Goal: Use online tool/utility: Utilize a website feature to perform a specific function

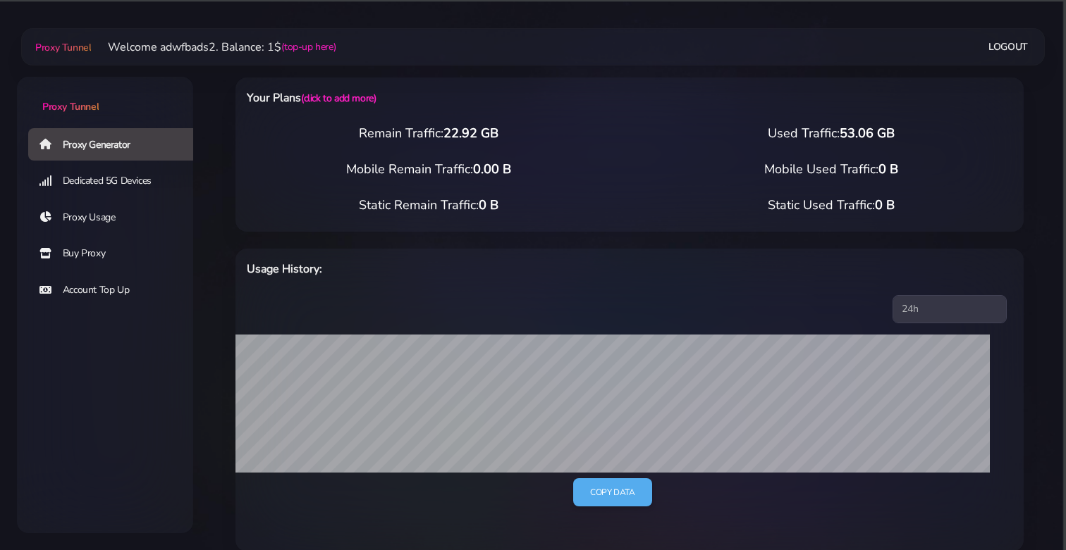
select select "UK"
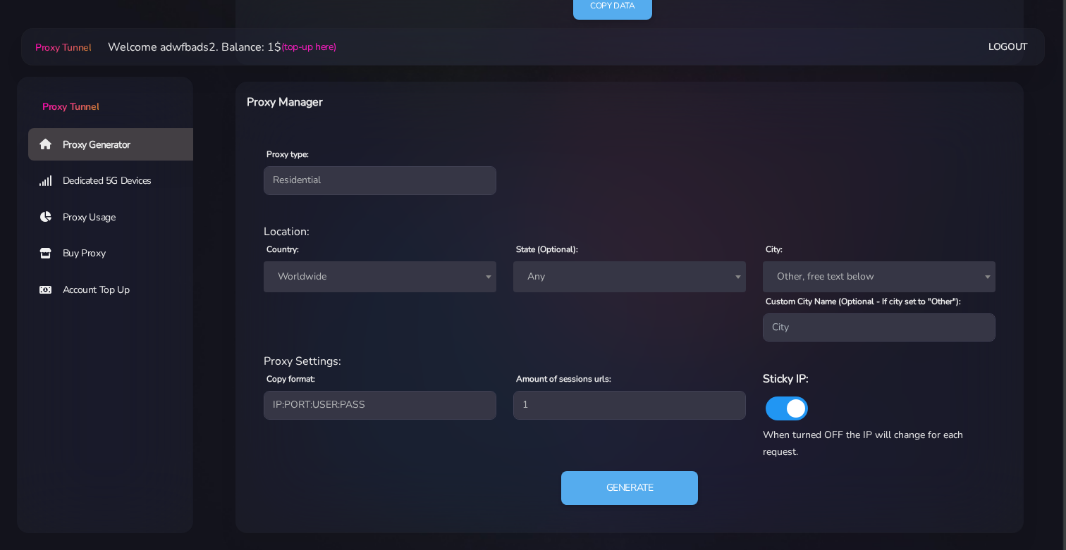
click at [400, 270] on span "Worldwide" at bounding box center [380, 277] width 216 height 20
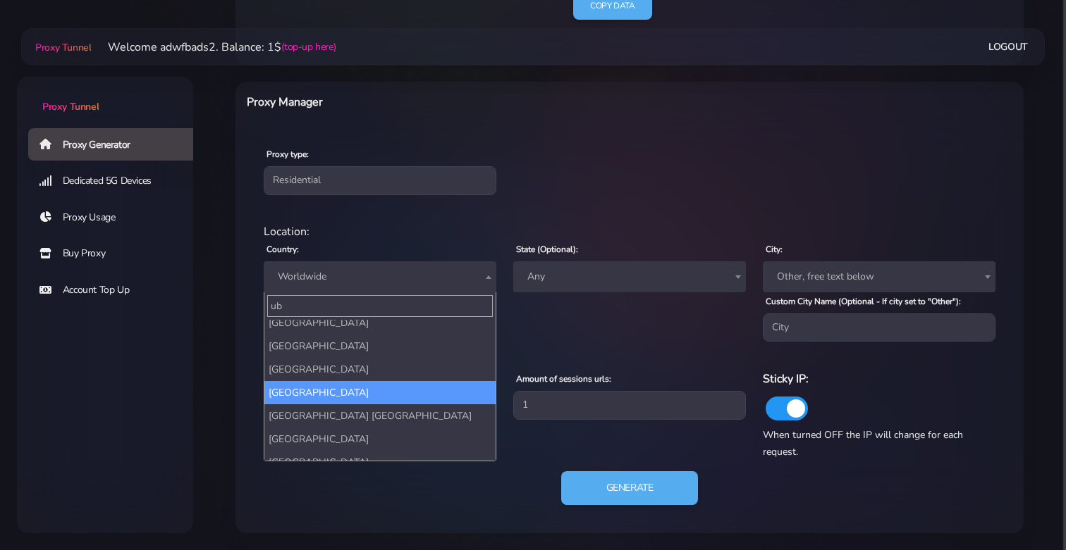
scroll to position [0, 0]
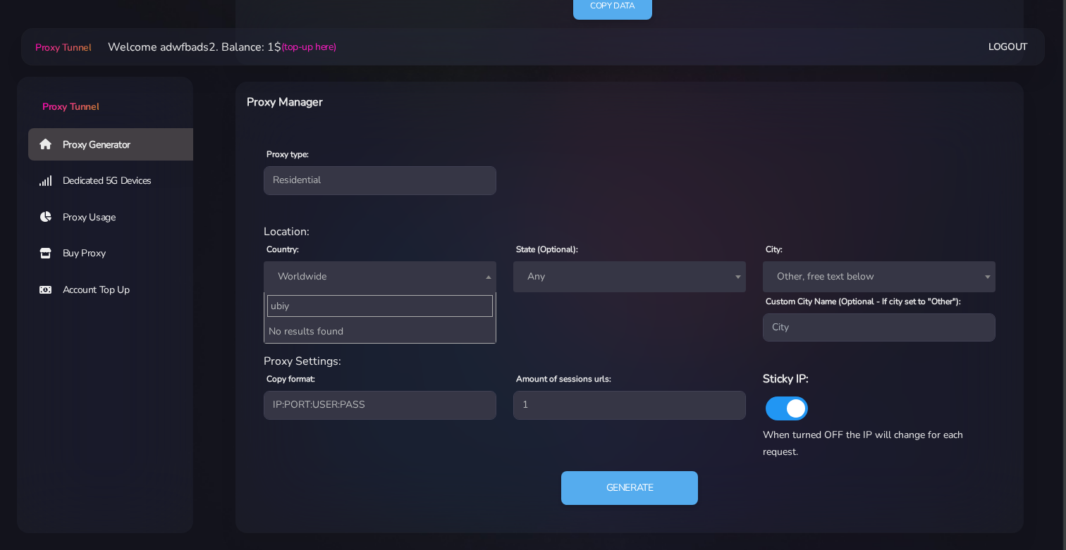
type input "ubi"
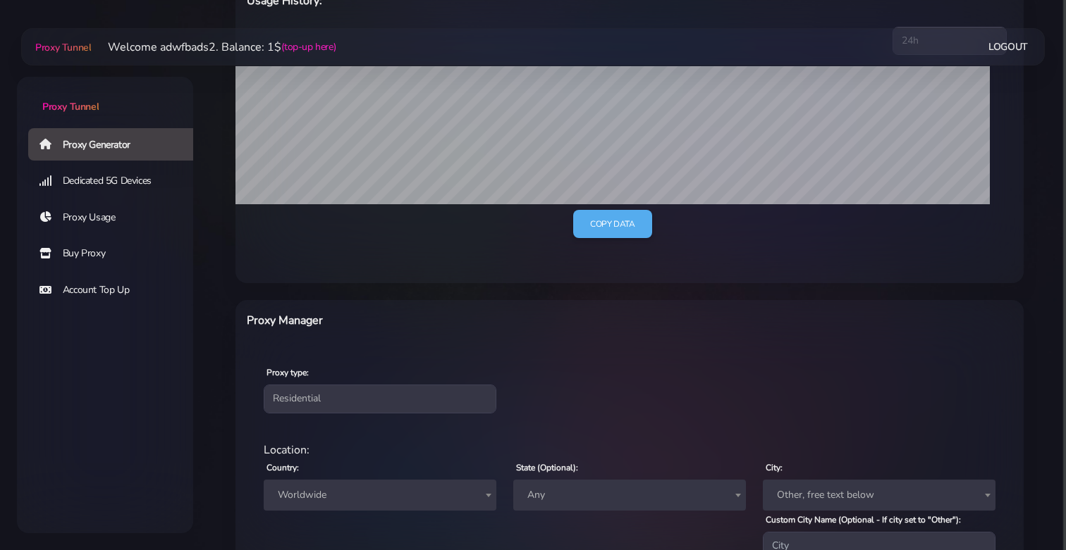
scroll to position [287, 0]
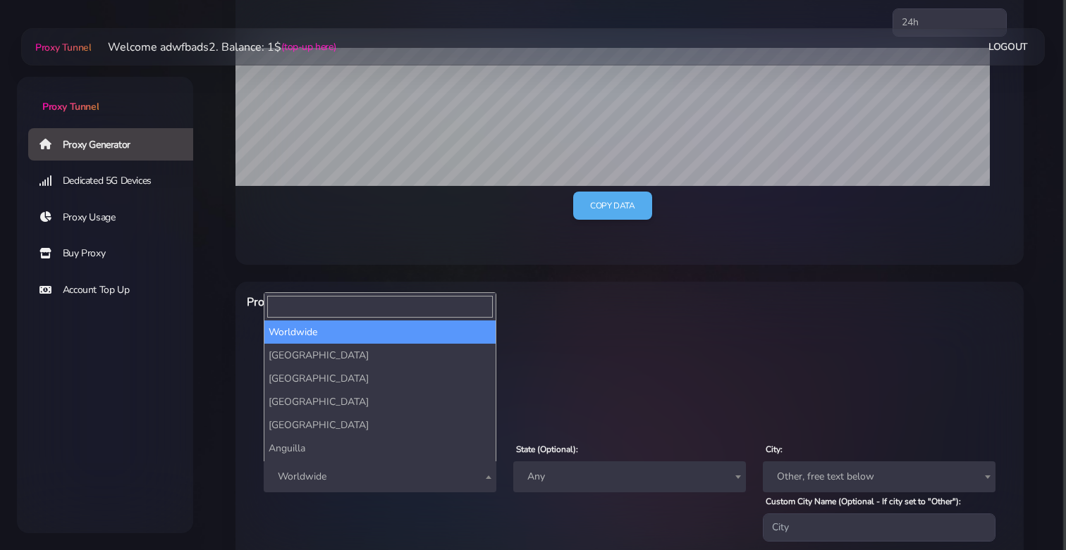
click at [340, 469] on span "Worldwide" at bounding box center [380, 477] width 216 height 20
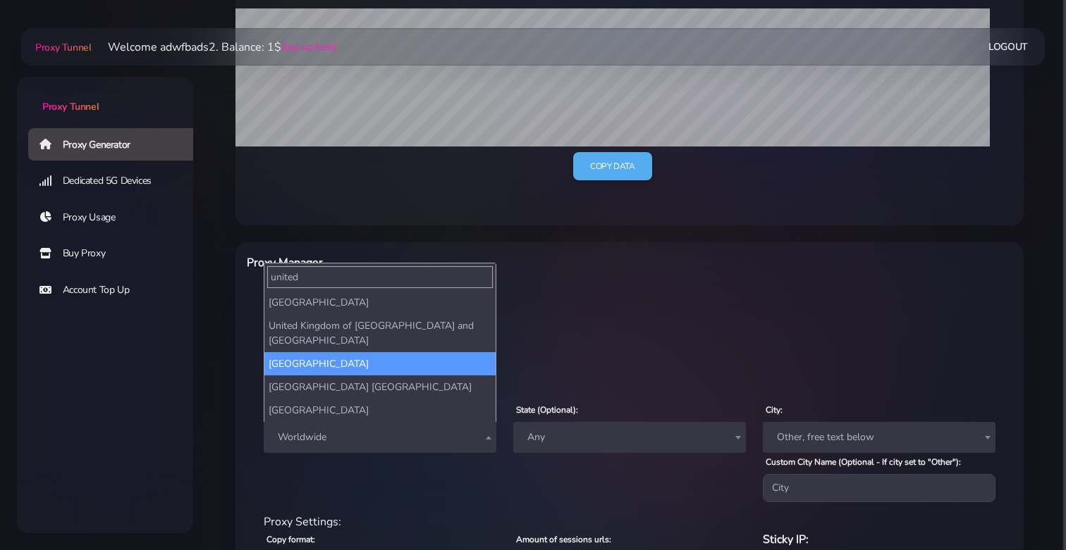
scroll to position [338, 0]
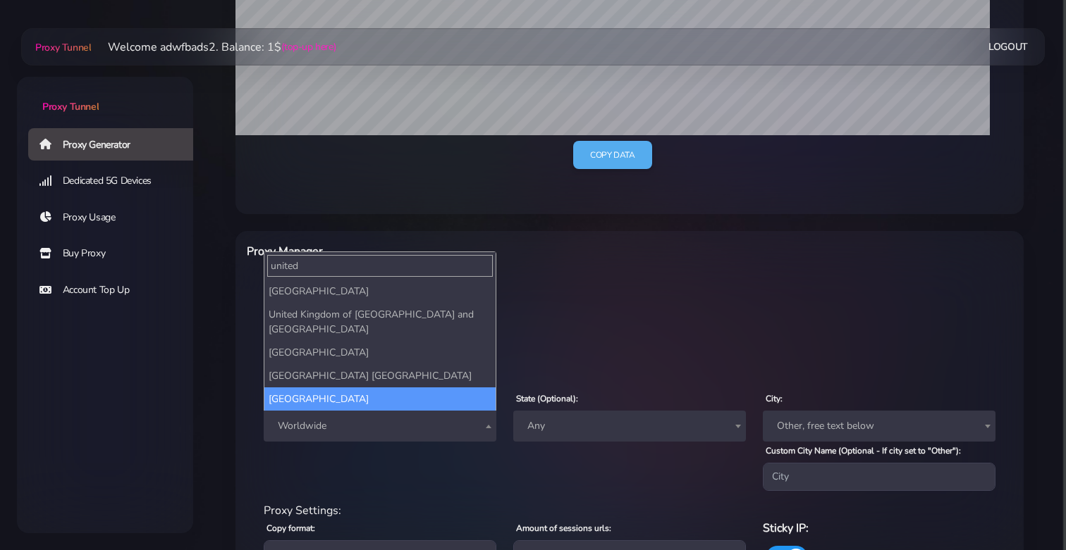
type input "united"
select select "US"
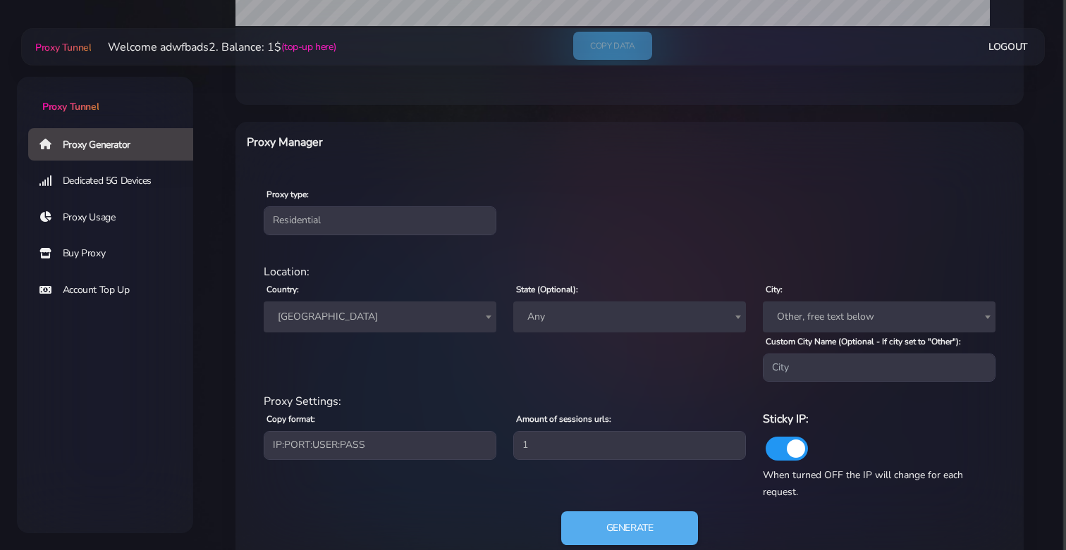
scroll to position [487, 0]
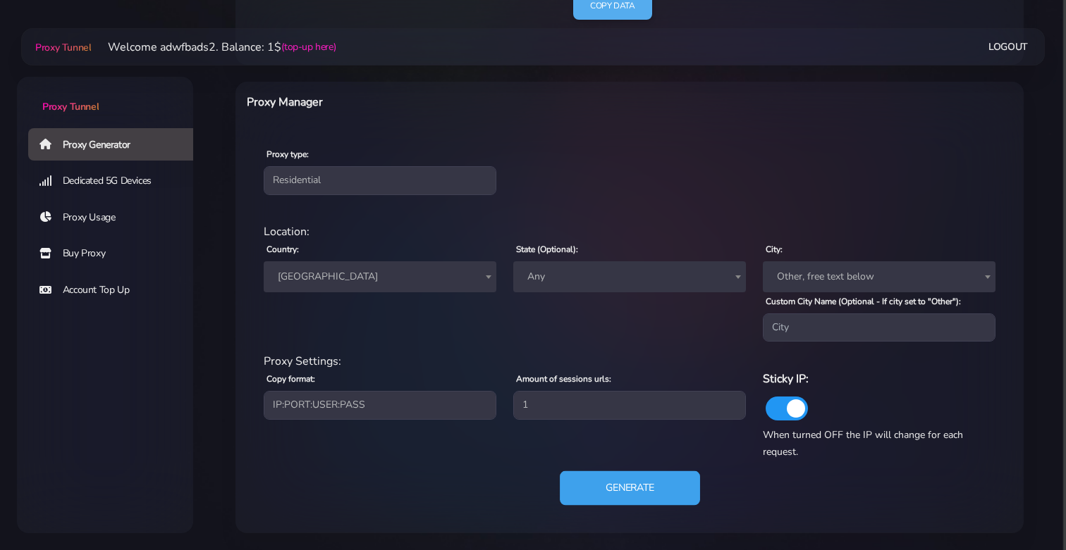
click at [601, 497] on button "Generate" at bounding box center [630, 489] width 140 height 35
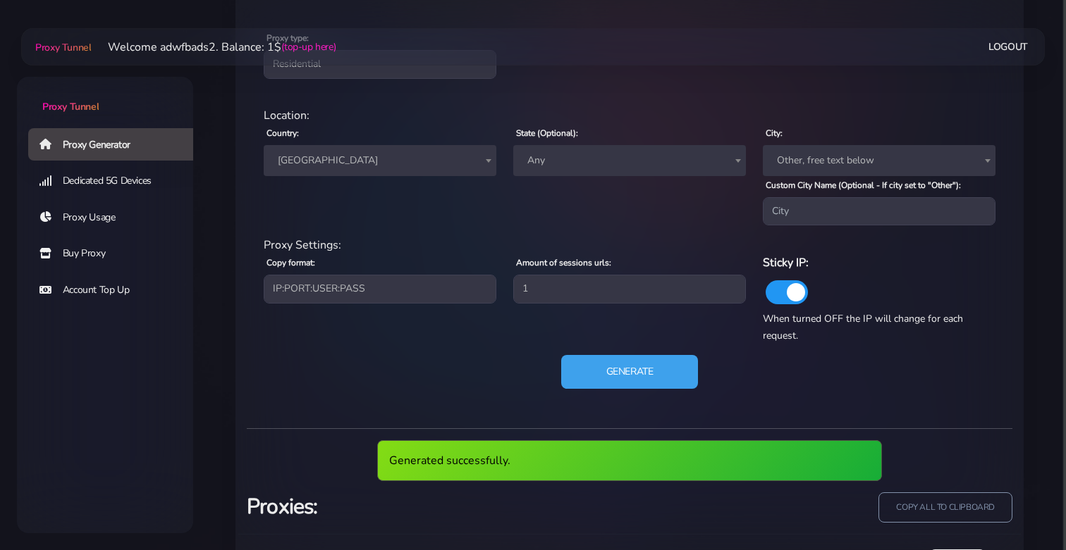
scroll to position [676, 0]
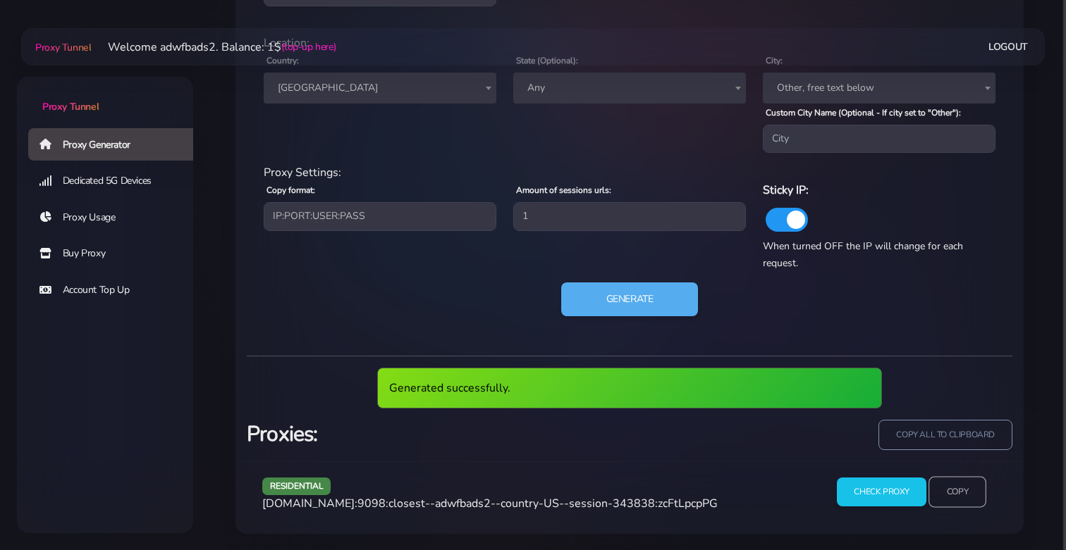
click at [966, 491] on input "Copy" at bounding box center [957, 492] width 58 height 31
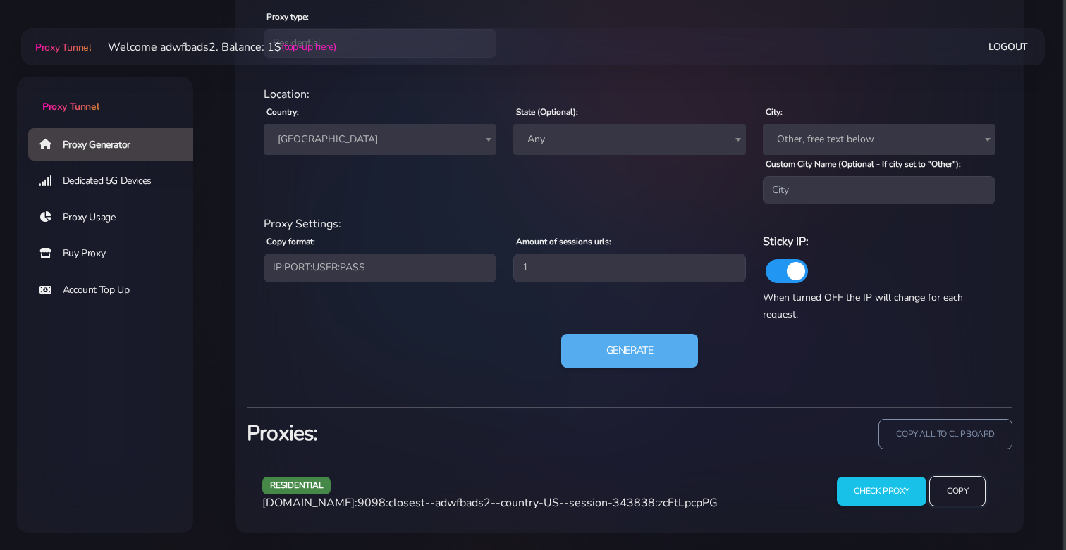
scroll to position [624, 0]
